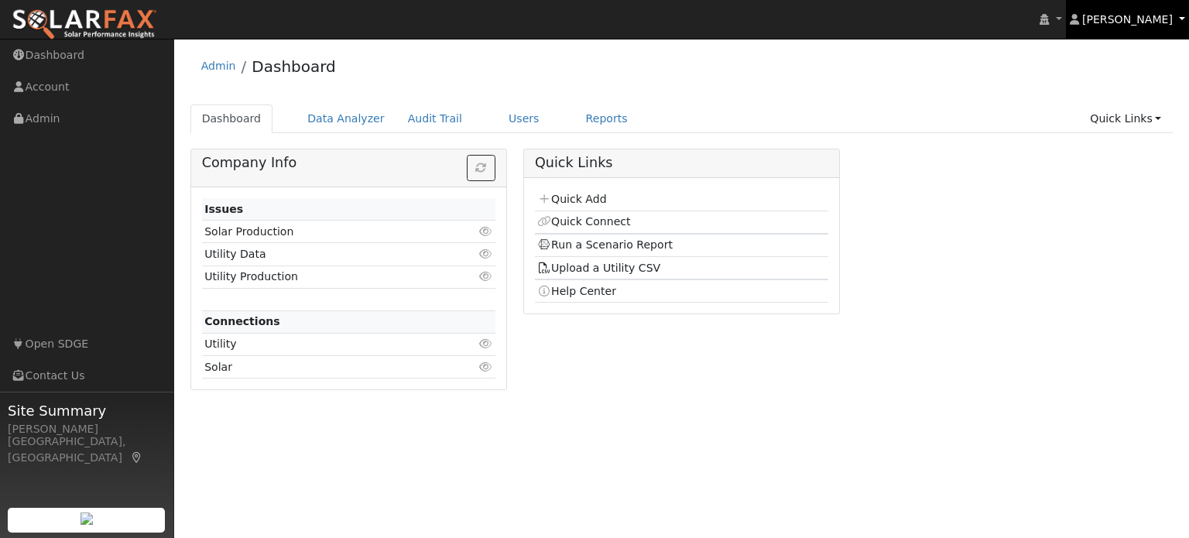
click at [1159, 18] on span "[PERSON_NAME]" at bounding box center [1127, 19] width 91 height 12
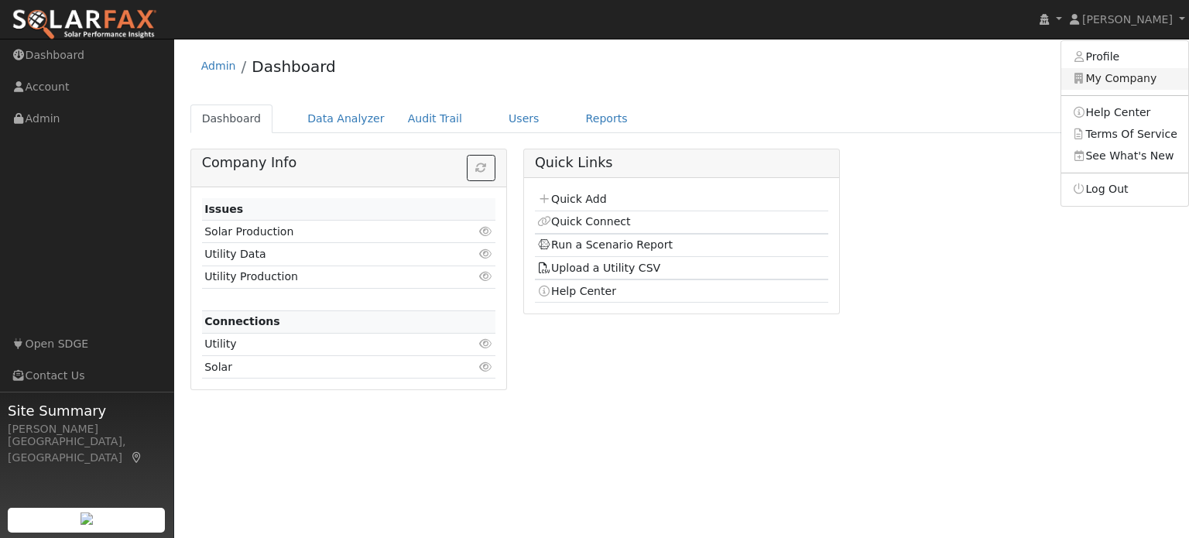
click at [1114, 78] on link "My Company" at bounding box center [1124, 79] width 127 height 22
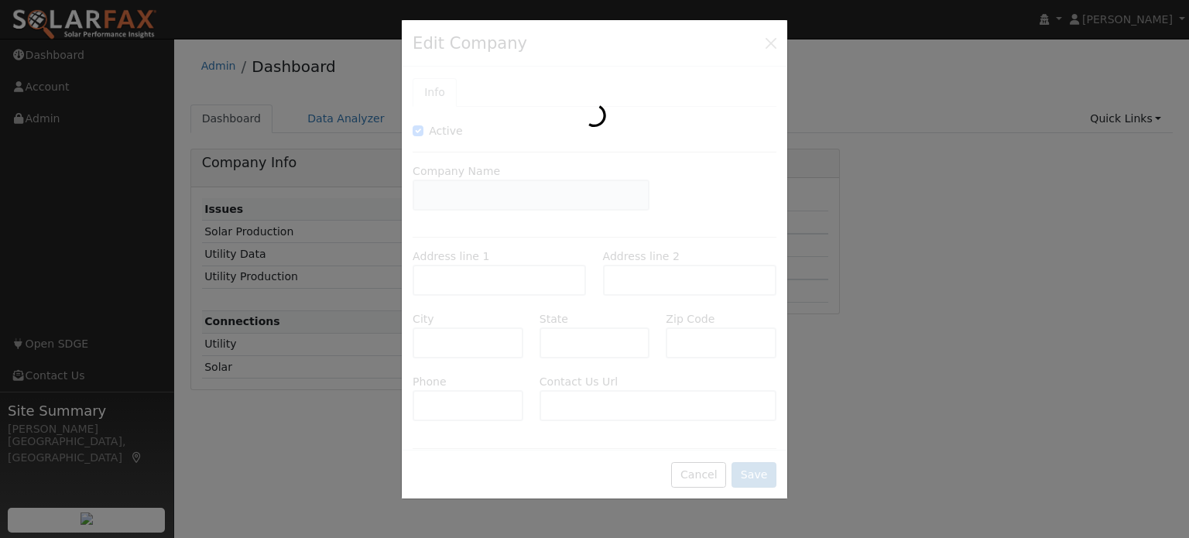
type input "[US_STATE] Empowered Energy"
type input "P.O. Box 23952"
type input "San Diego"
type input "CA"
type input "92193"
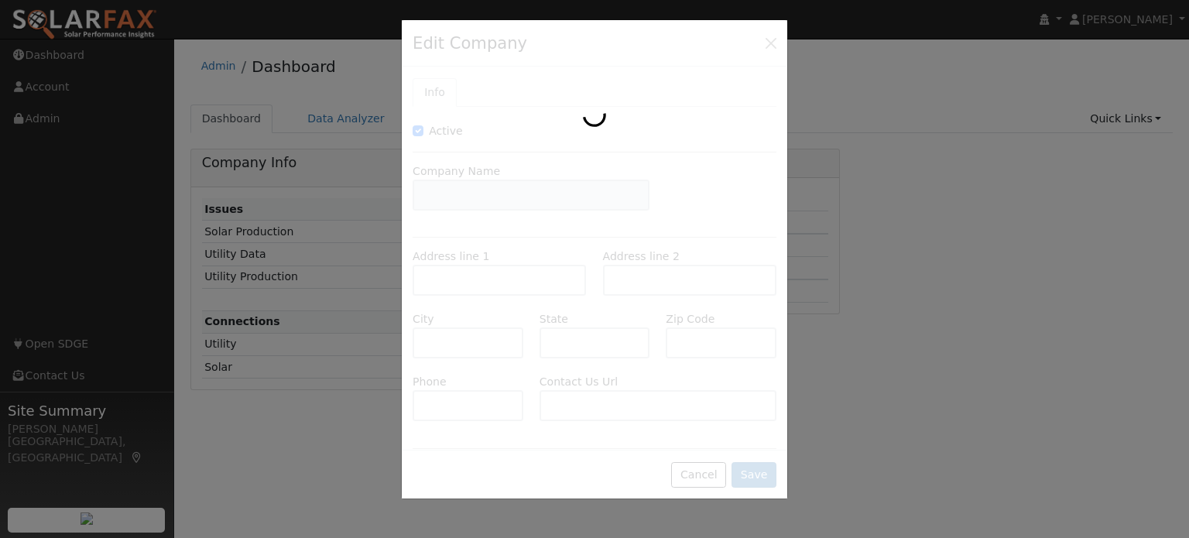
type input "[PHONE_NUMBER]"
type input "[URL][DOMAIN_NAME]"
type input "[EMAIL_ADDRESS][DOMAIN_NAME]"
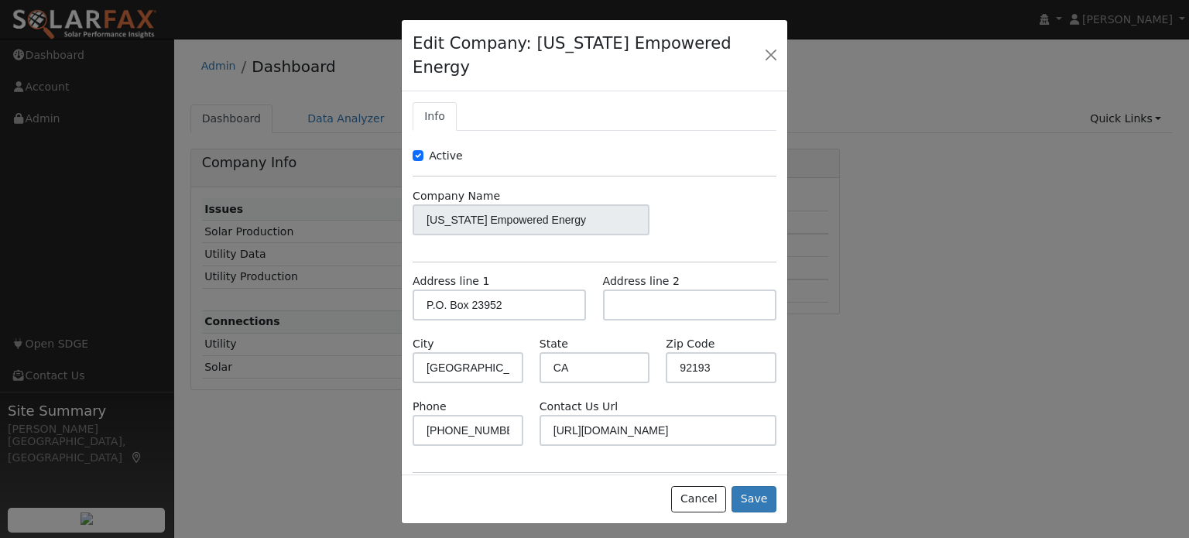
click at [406, 200] on div "Company Name California Empowered Energy" at bounding box center [531, 211] width 253 height 47
click at [411, 196] on div "Company Name California Empowered Energy" at bounding box center [531, 211] width 253 height 47
click at [418, 150] on input "Active" at bounding box center [417, 155] width 11 height 11
click at [414, 150] on input "Active" at bounding box center [417, 155] width 11 height 11
checkbox input "true"
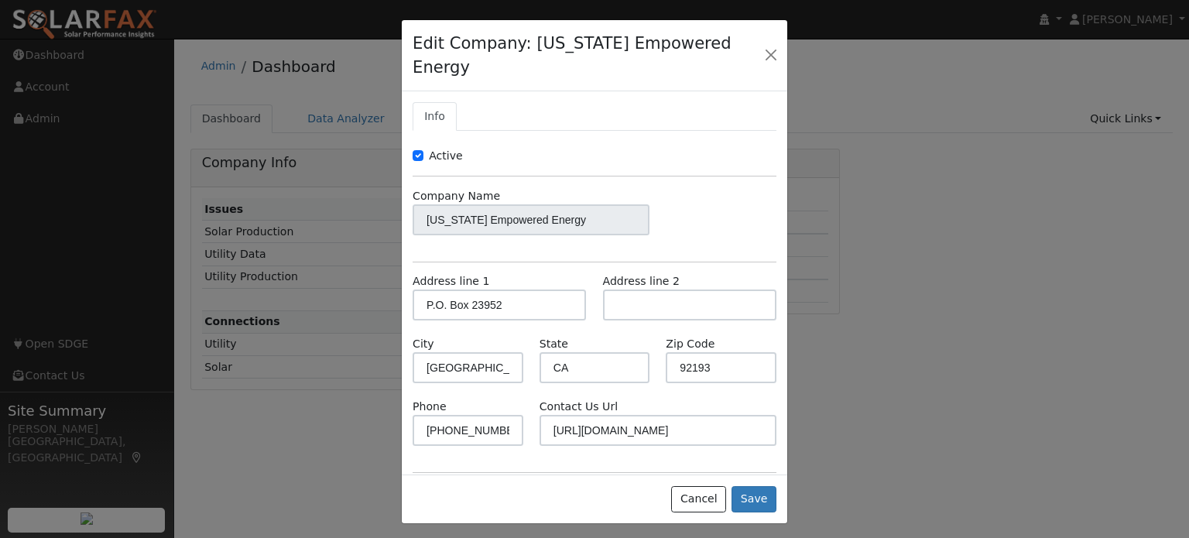
click at [0, 0] on div "Edit Company: California Empowered Energy Info Active Company Name California E…" at bounding box center [0, 0] width 0 height 0
click at [767, 44] on button "button" at bounding box center [771, 55] width 21 height 22
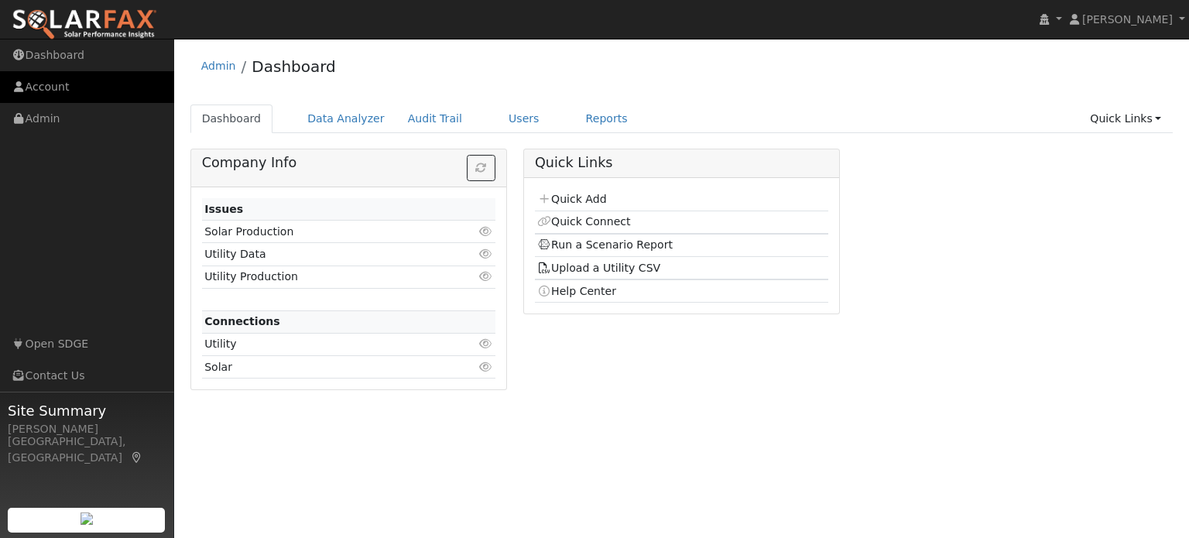
click at [60, 87] on link "Account" at bounding box center [87, 87] width 174 height 32
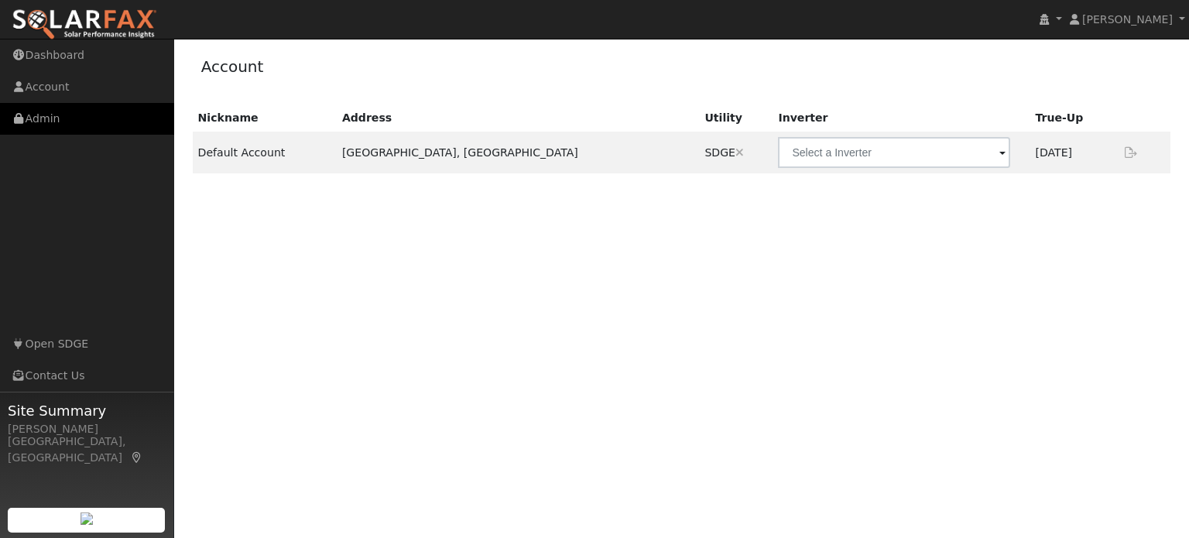
click at [67, 118] on link "Admin" at bounding box center [87, 119] width 174 height 32
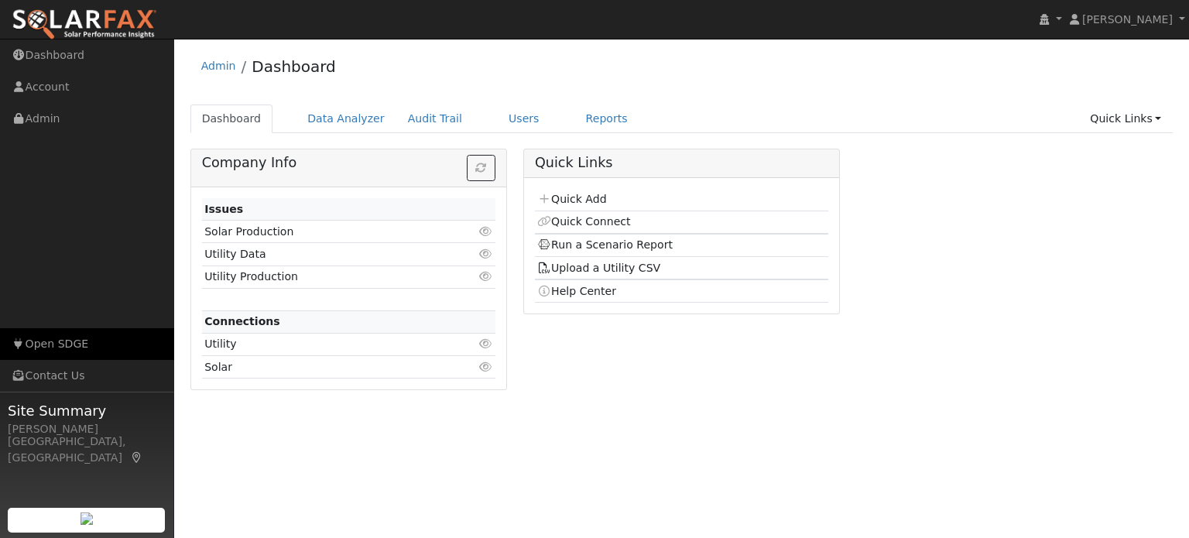
click at [56, 341] on link "Open SDGE" at bounding box center [87, 344] width 174 height 32
click at [80, 512] on img at bounding box center [86, 518] width 12 height 12
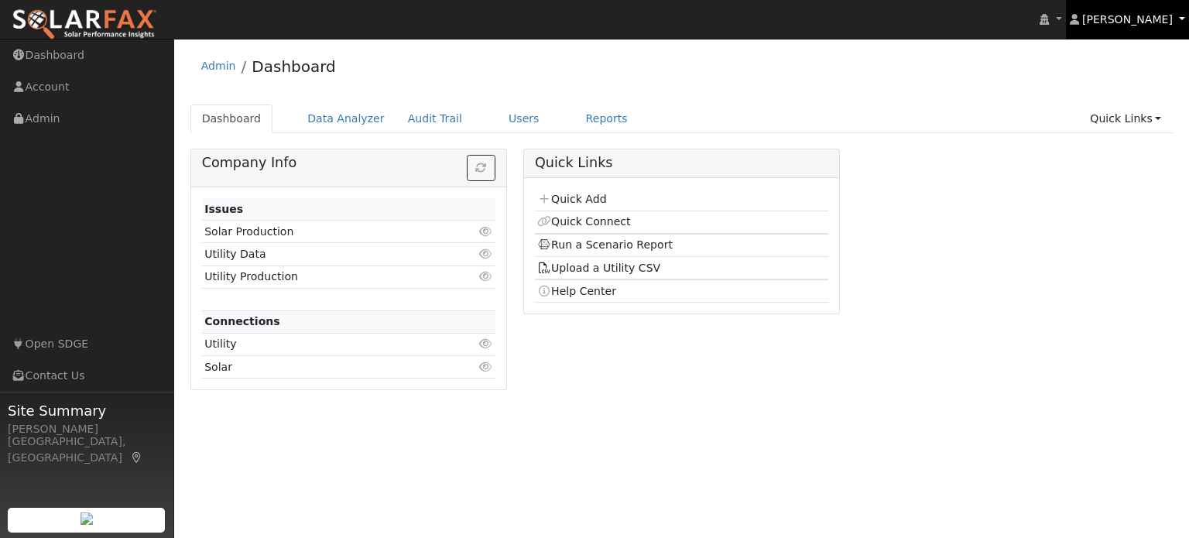
click at [1167, 17] on span "[PERSON_NAME]" at bounding box center [1127, 19] width 91 height 12
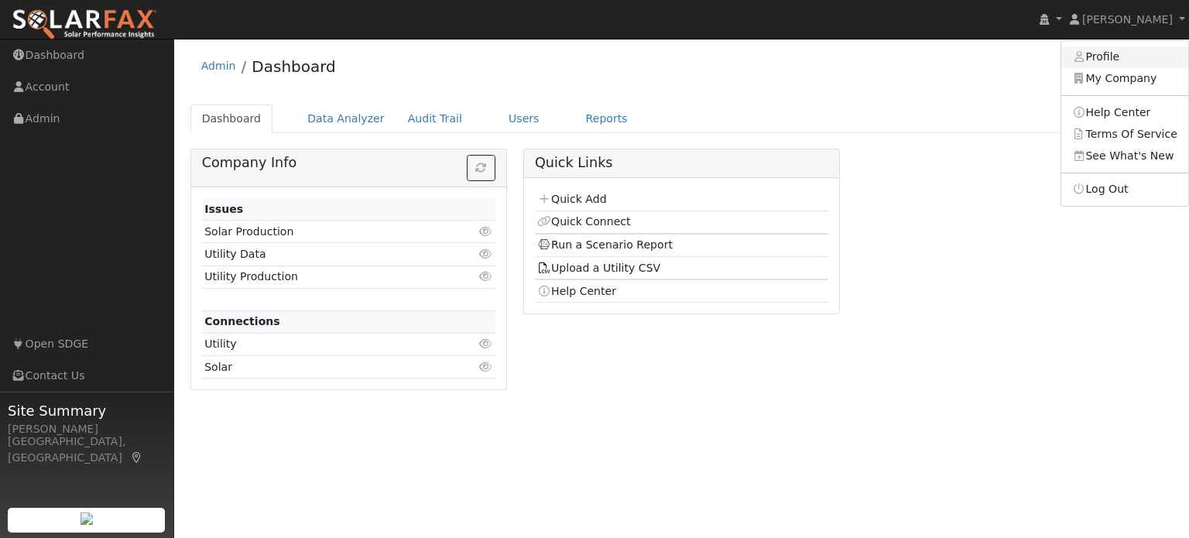
click at [1117, 58] on link "Profile" at bounding box center [1124, 57] width 127 height 22
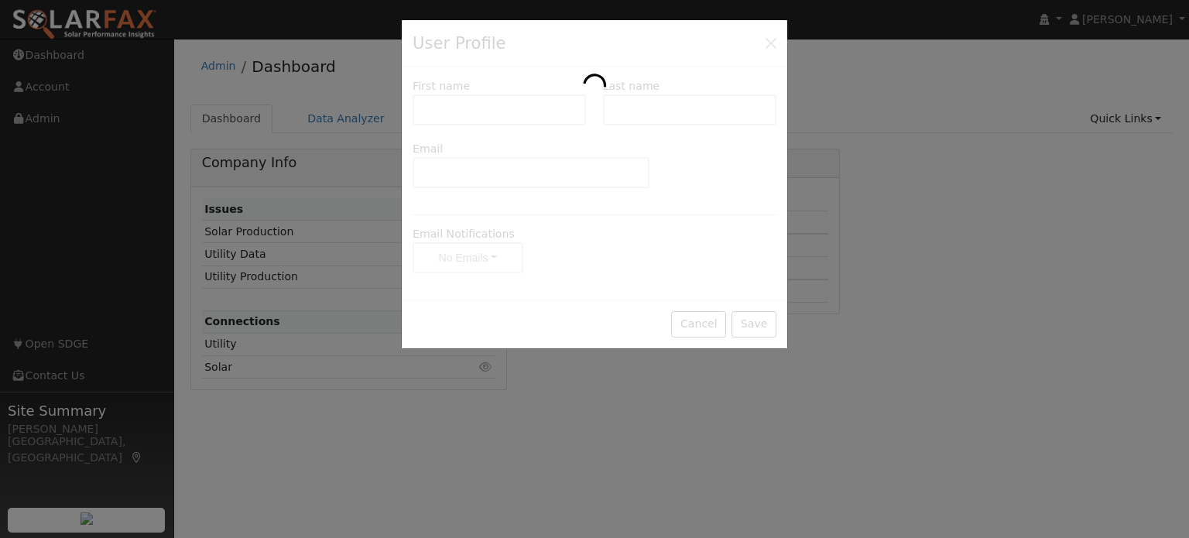
type input "[PERSON_NAME]"
type input "[PERSON_NAME][EMAIL_ADDRESS][DOMAIN_NAME]"
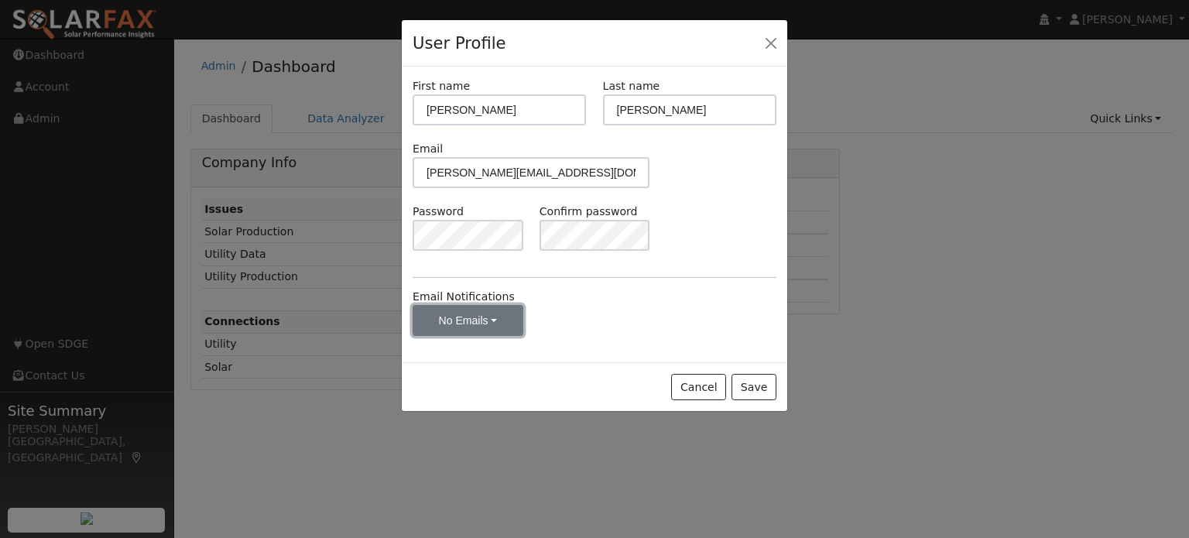
click at [496, 326] on button "No Emails" at bounding box center [467, 320] width 111 height 31
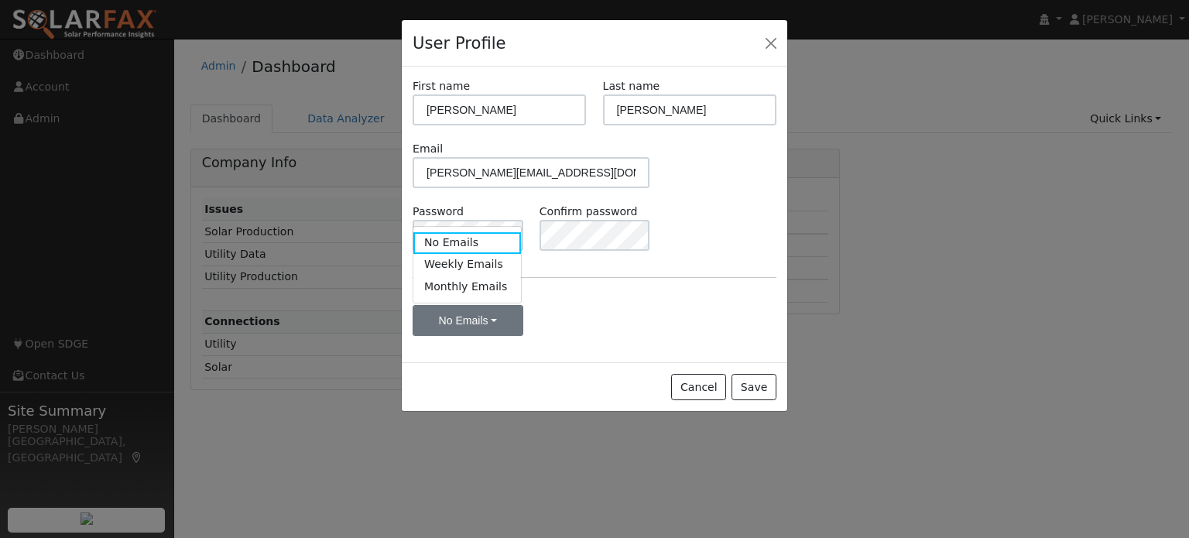
drag, startPoint x: 669, startPoint y: 207, endPoint x: 680, endPoint y: 185, distance: 24.2
click at [672, 204] on div "Password Confirm password" at bounding box center [595, 235] width 380 height 63
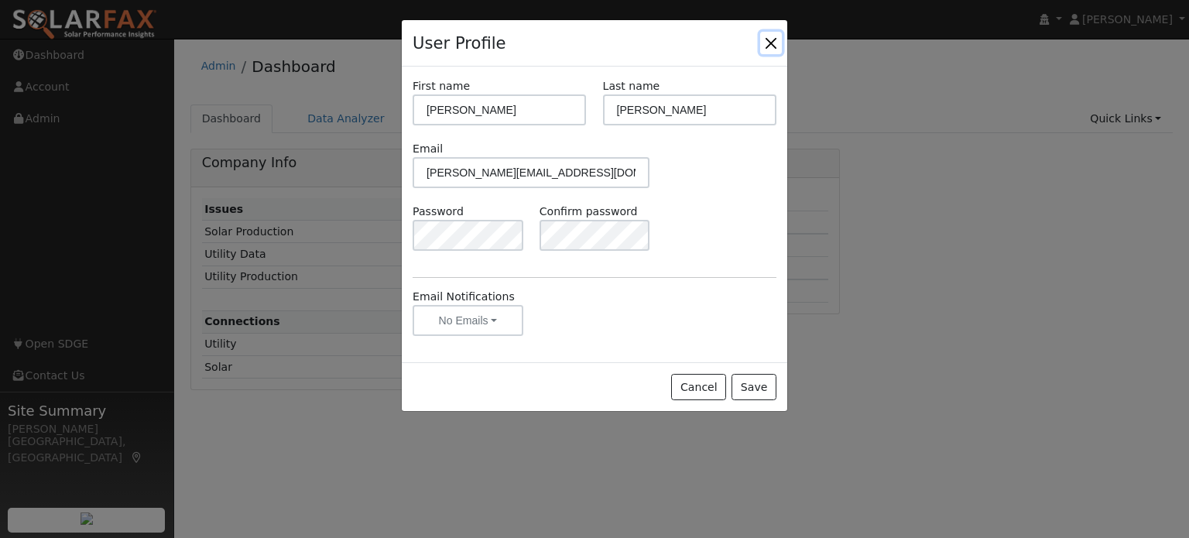
click at [770, 44] on button "Close" at bounding box center [771, 43] width 22 height 22
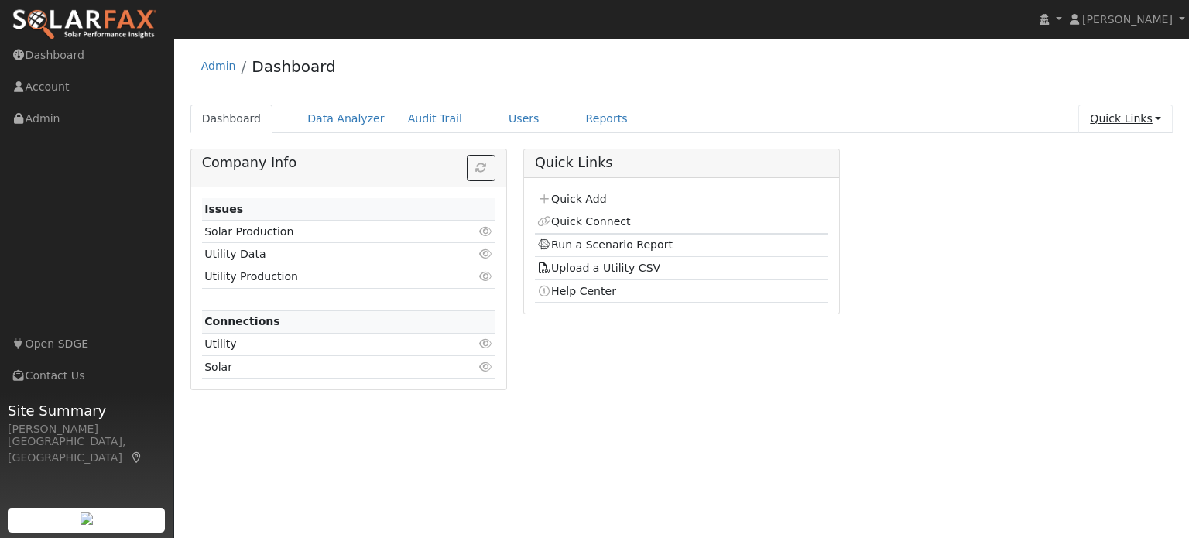
click at [1153, 125] on link "Quick Links" at bounding box center [1125, 118] width 94 height 29
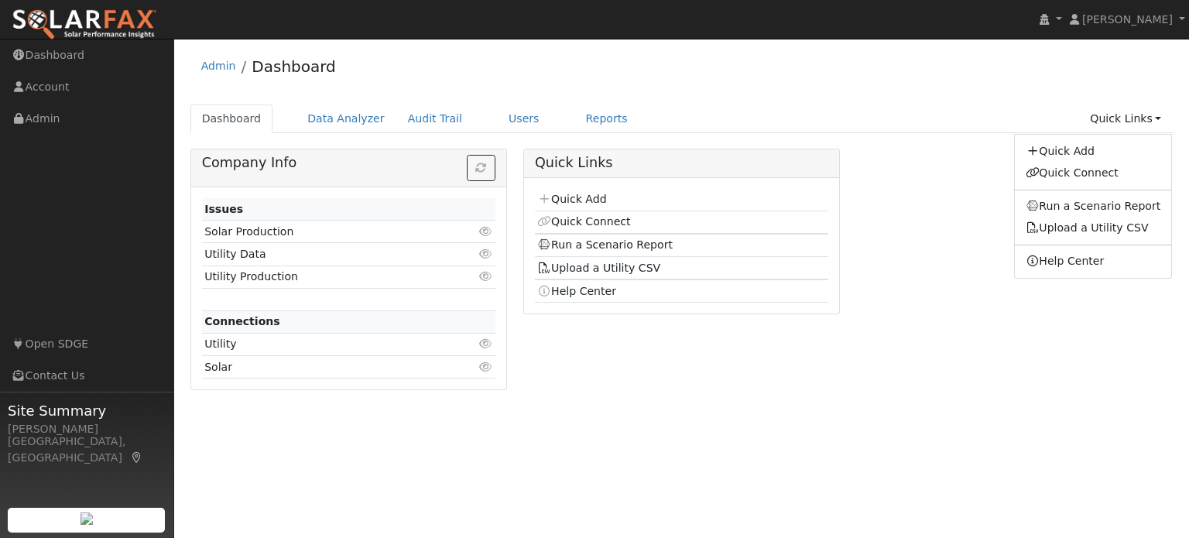
click at [1131, 59] on div "Admin Dashboard" at bounding box center [681, 69] width 983 height 47
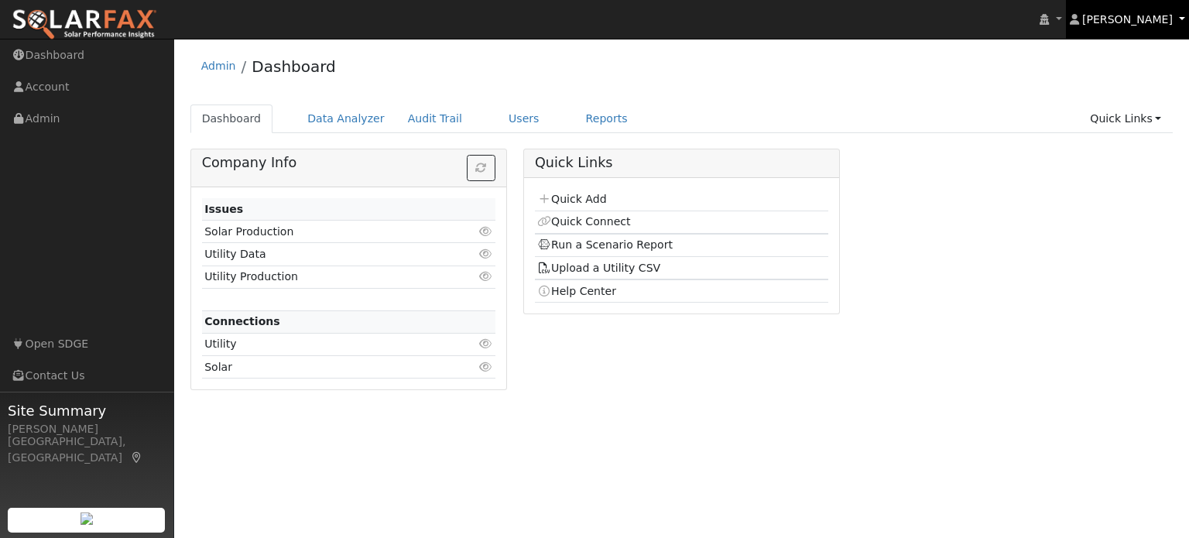
click at [1162, 18] on span "[PERSON_NAME]" at bounding box center [1127, 19] width 91 height 12
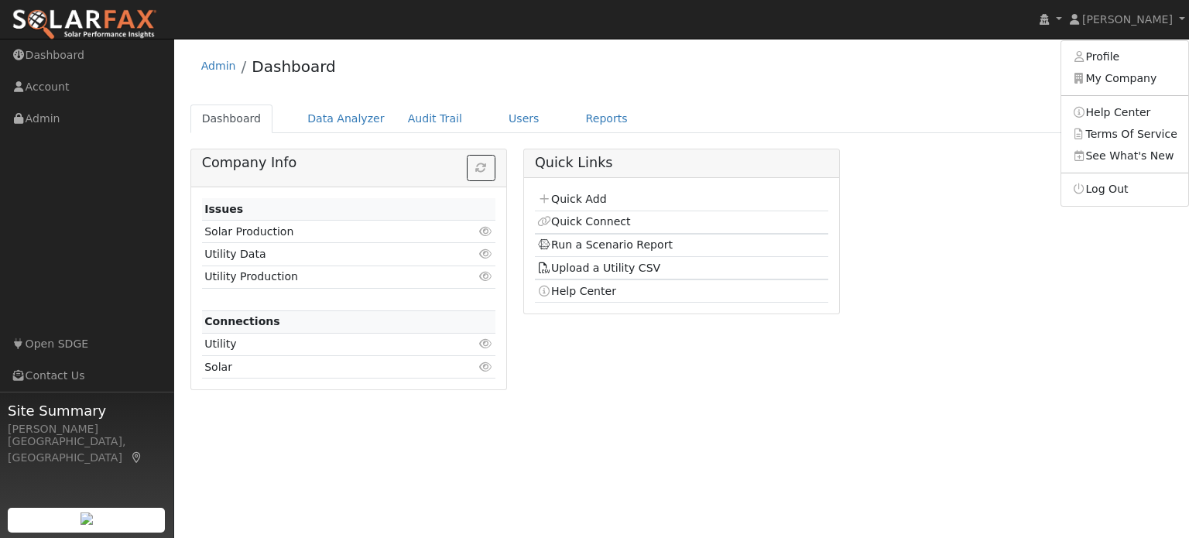
click at [1136, 74] on link "My Company" at bounding box center [1124, 79] width 127 height 22
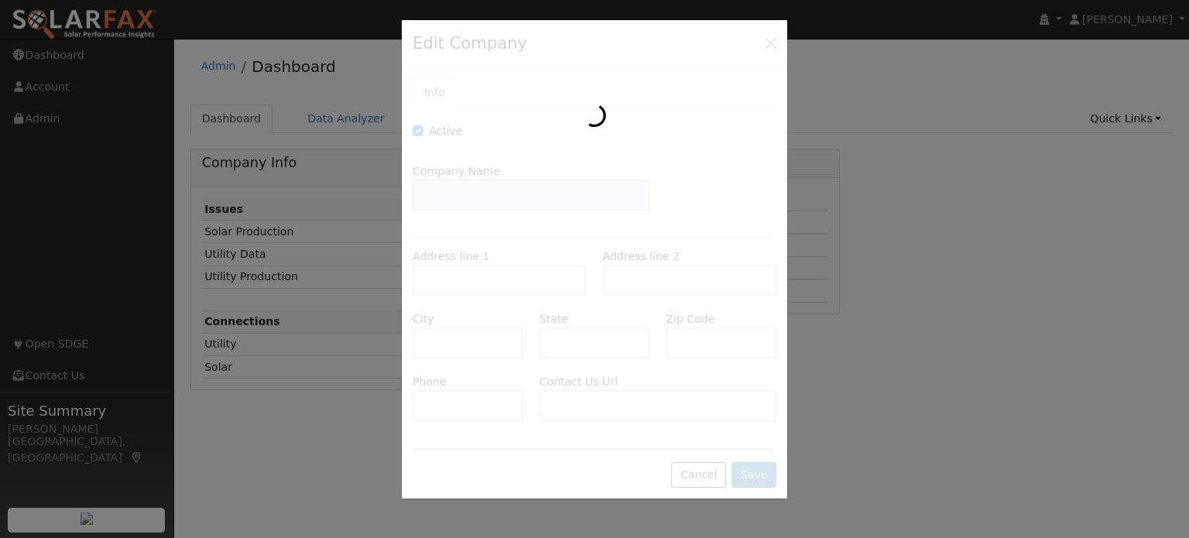
type input "[US_STATE] Empowered Energy"
type input "P.O. Box 23952"
type input "[GEOGRAPHIC_DATA]"
type input "CA"
type input "92193"
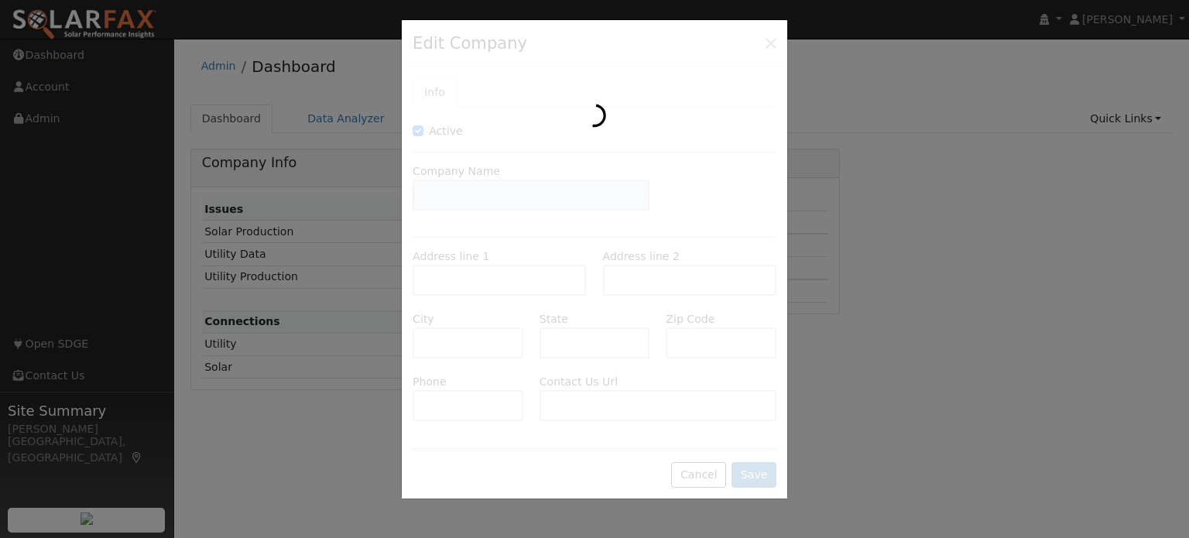
type input "[PHONE_NUMBER]"
type input "[URL][DOMAIN_NAME]"
type input "[EMAIL_ADDRESS][DOMAIN_NAME]"
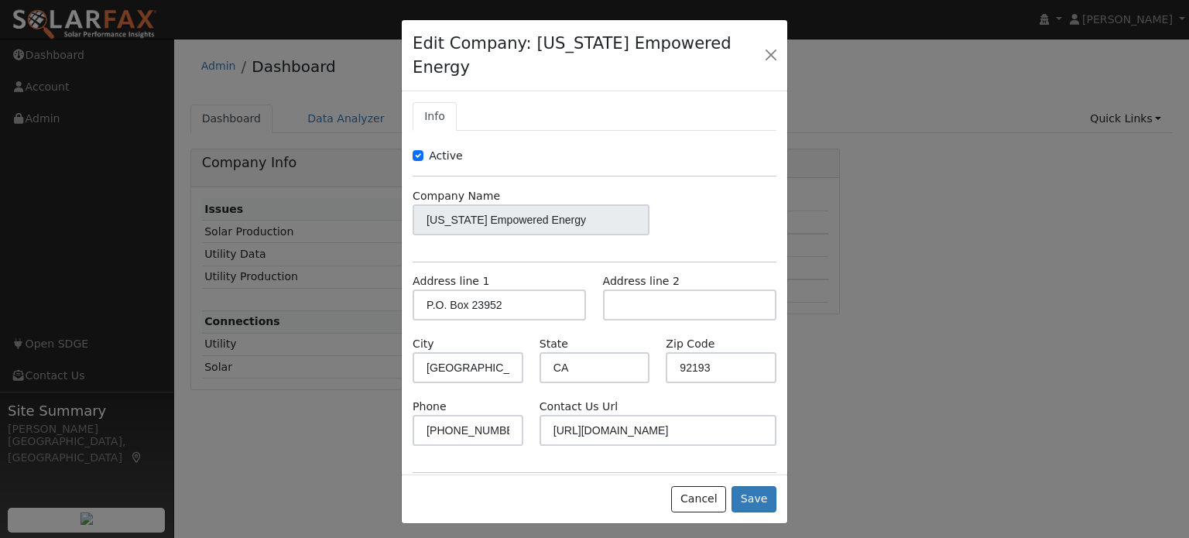
click at [402, 199] on div "Info Active Company Name [US_STATE] Empowered Energy Address line 1 P.O. Box 23…" at bounding box center [594, 282] width 385 height 383
click at [709, 160] on div "Active Company Name [US_STATE] Empowered Energy Address line 1 P.O. Box 23952 A…" at bounding box center [594, 440] width 364 height 584
click at [768, 46] on button "button" at bounding box center [771, 55] width 21 height 22
